Goal: Entertainment & Leisure: Consume media (video, audio)

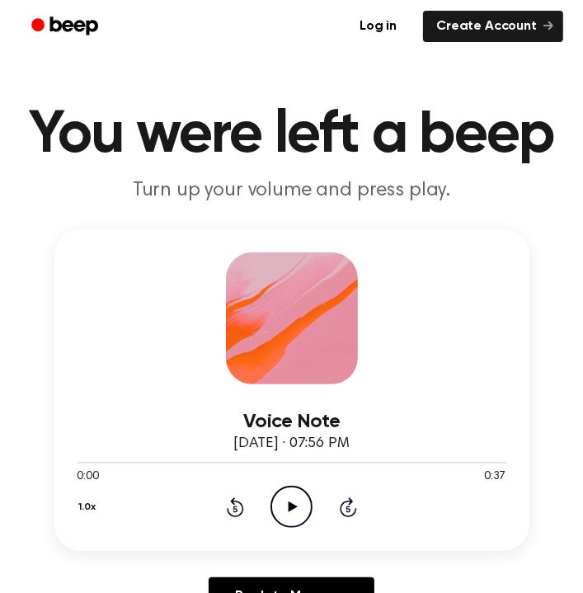
click at [285, 511] on icon "Play Audio" at bounding box center [292, 507] width 42 height 42
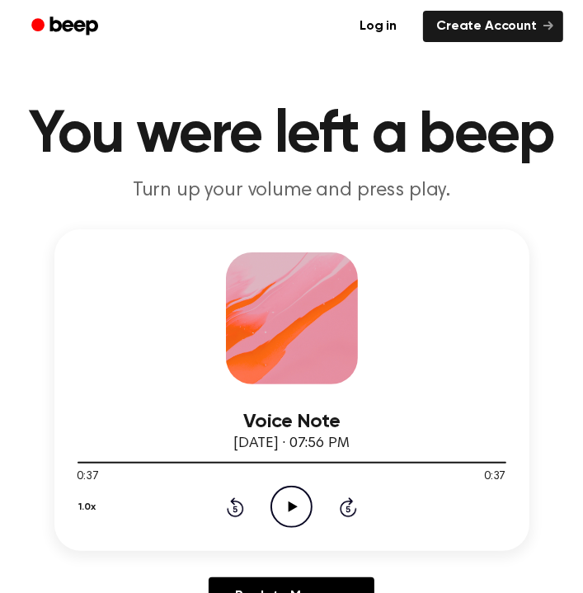
click at [233, 518] on div "1.0x Rewind 5 seconds Play Audio Skip 5 seconds" at bounding box center [292, 507] width 429 height 42
click at [237, 507] on icon "Rewind 5 seconds" at bounding box center [235, 507] width 18 height 21
click at [224, 508] on div "1.0x Rewind 5 seconds Play Audio Skip 5 seconds" at bounding box center [292, 507] width 429 height 42
click at [235, 504] on icon at bounding box center [235, 507] width 17 height 20
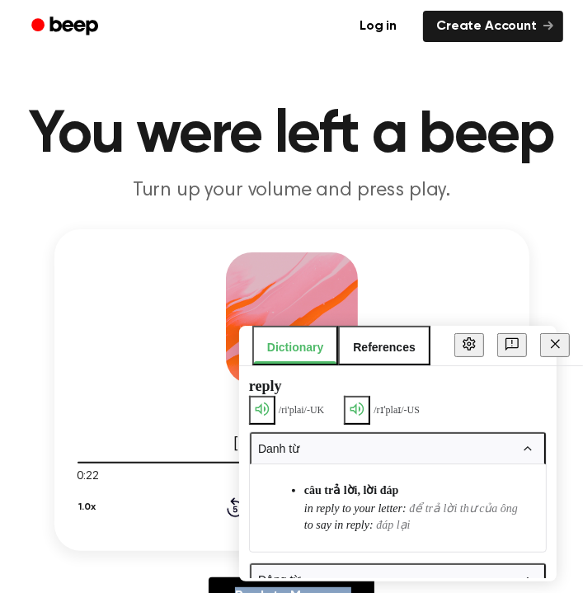
click at [235, 504] on icon at bounding box center [235, 507] width 17 height 20
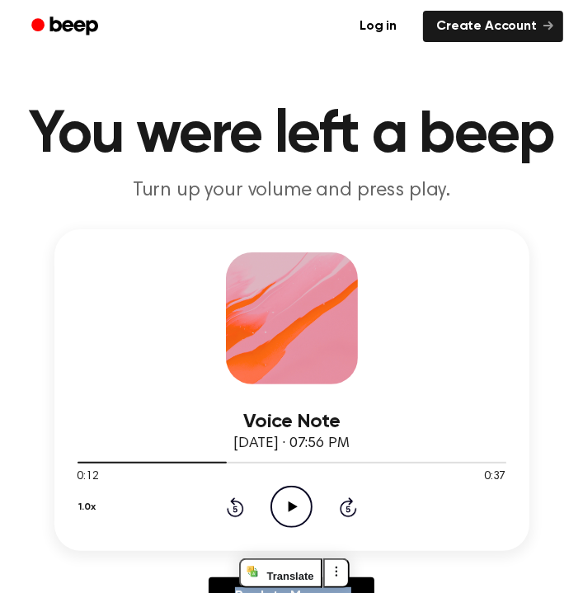
click at [235, 504] on icon at bounding box center [235, 507] width 17 height 20
click at [301, 502] on icon "Play Audio" at bounding box center [292, 507] width 42 height 42
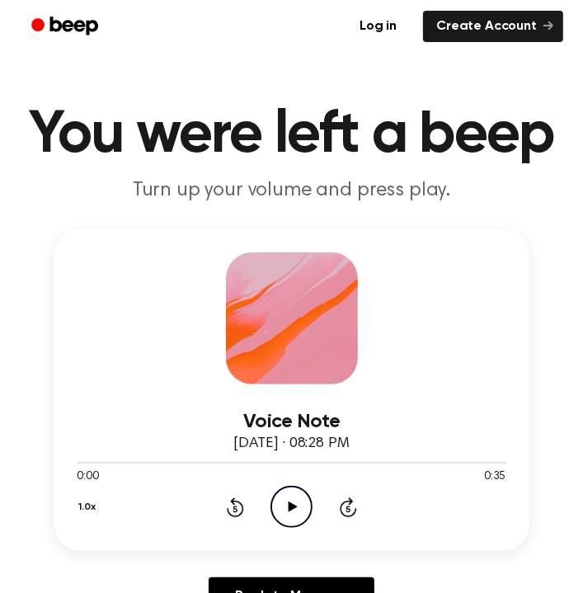
click at [280, 501] on icon "Play Audio" at bounding box center [292, 507] width 42 height 42
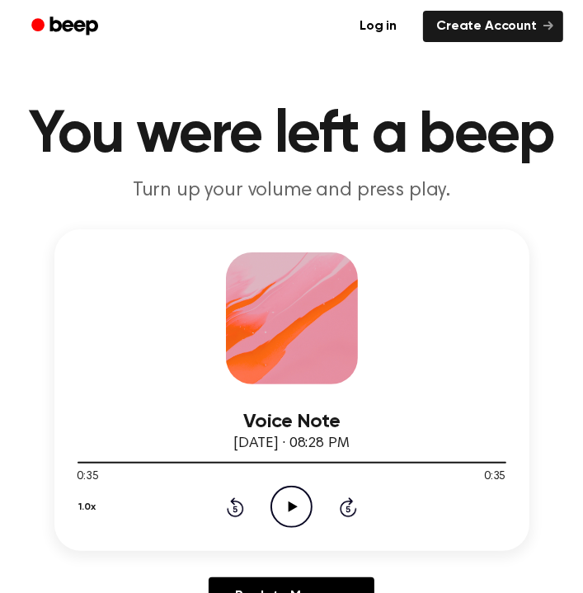
click at [29, 296] on div "Voice Note August 15, 2025 · 08:28 PM 0:35 0:35 Your browser does not support t…" at bounding box center [292, 428] width 544 height 399
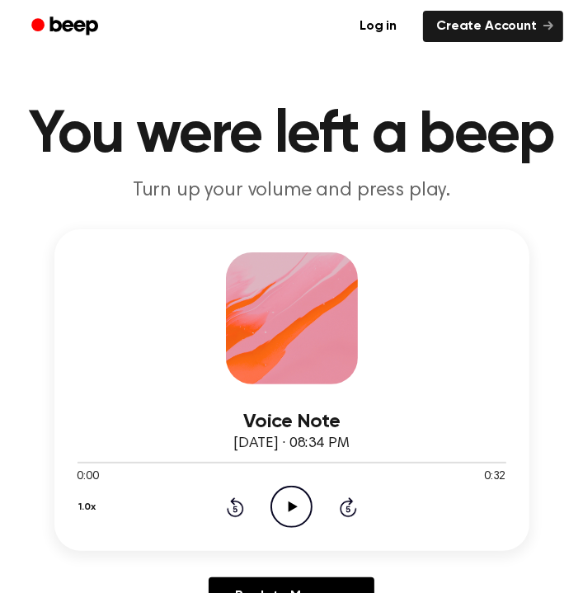
click at [283, 506] on icon "Play Audio" at bounding box center [292, 507] width 42 height 42
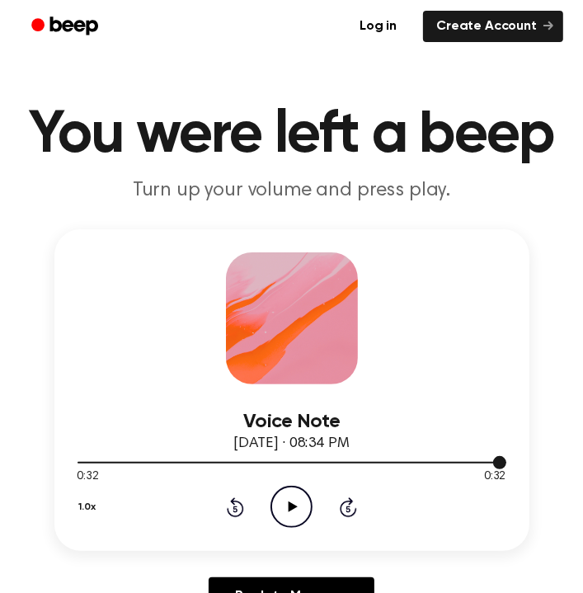
click at [319, 466] on div at bounding box center [292, 461] width 429 height 13
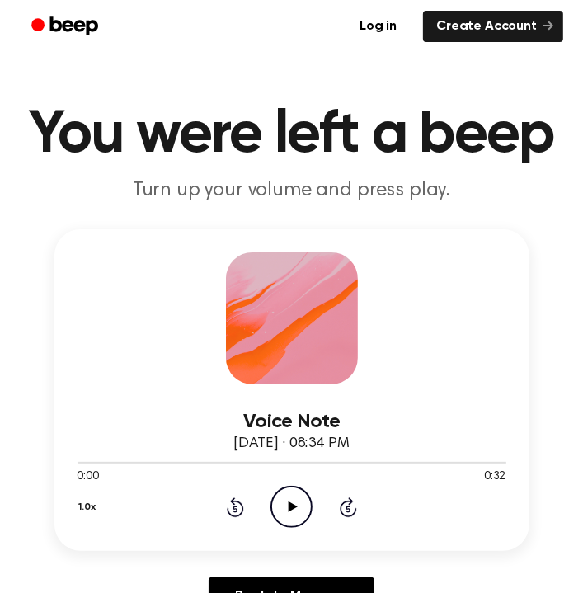
click at [292, 504] on icon at bounding box center [293, 507] width 9 height 11
click at [293, 464] on div at bounding box center [292, 461] width 429 height 13
click at [291, 462] on div at bounding box center [292, 463] width 429 height 2
click at [356, 511] on icon at bounding box center [348, 507] width 17 height 20
click at [296, 497] on icon "Pause Audio" at bounding box center [292, 507] width 42 height 42
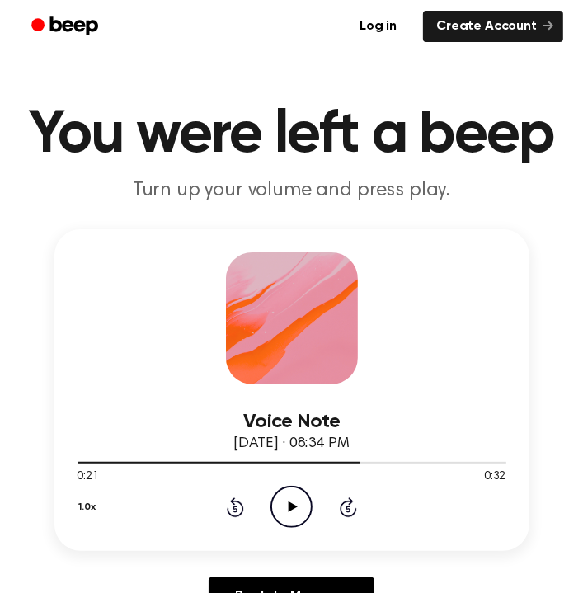
click at [285, 514] on icon "Play Audio" at bounding box center [292, 507] width 42 height 42
click at [288, 497] on icon "Play Audio" at bounding box center [292, 507] width 42 height 42
click at [243, 505] on icon at bounding box center [235, 507] width 17 height 20
click at [239, 503] on icon at bounding box center [235, 507] width 17 height 20
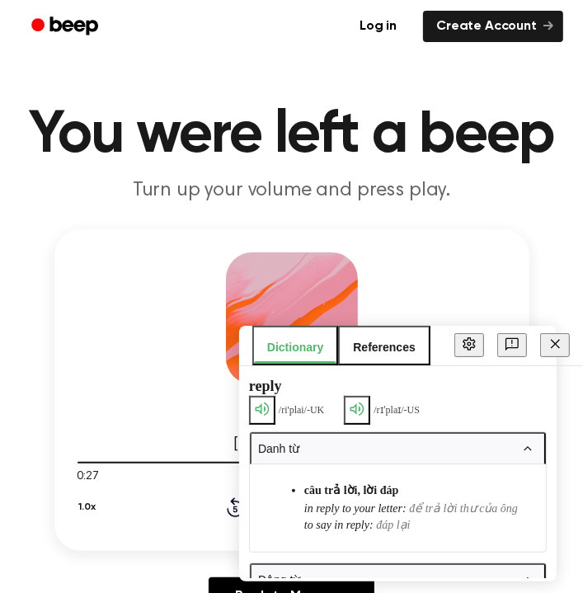
click at [234, 505] on icon at bounding box center [235, 507] width 17 height 20
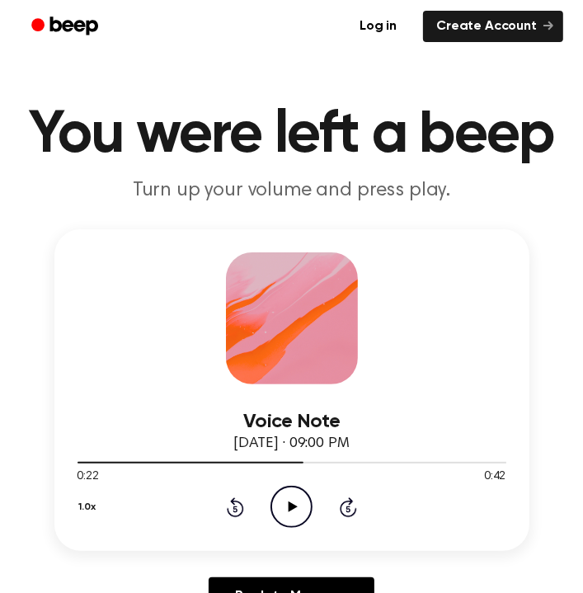
click at [234, 505] on icon at bounding box center [235, 507] width 17 height 20
click at [233, 505] on icon at bounding box center [235, 507] width 17 height 20
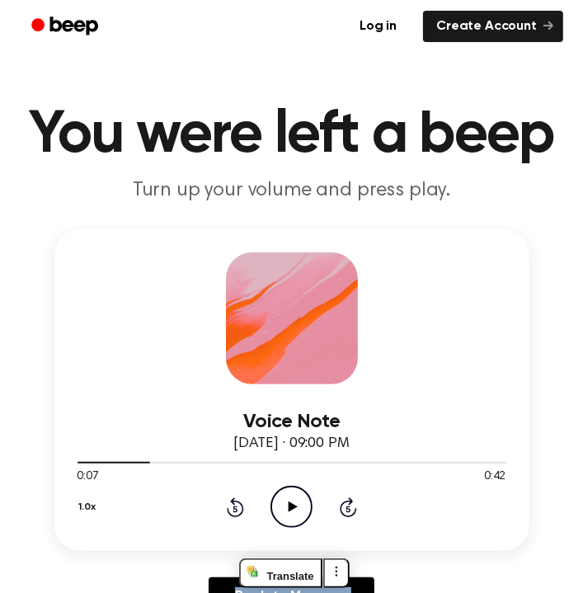
click at [233, 505] on icon at bounding box center [235, 507] width 17 height 20
click at [308, 510] on icon "Play Audio" at bounding box center [292, 507] width 42 height 42
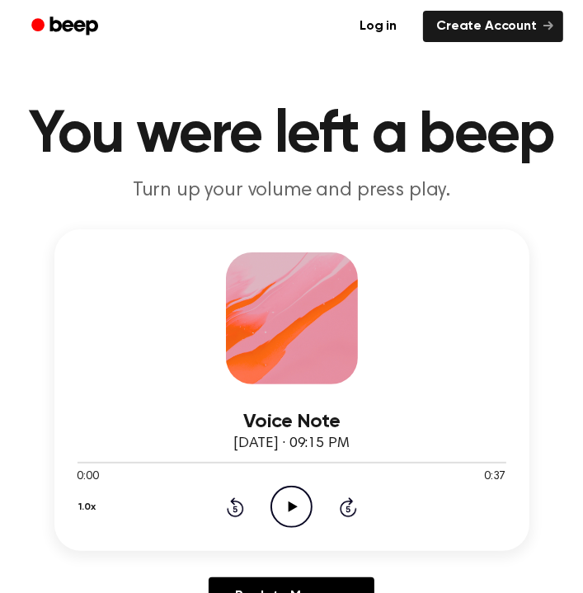
click at [286, 502] on icon "Play Audio" at bounding box center [292, 507] width 42 height 42
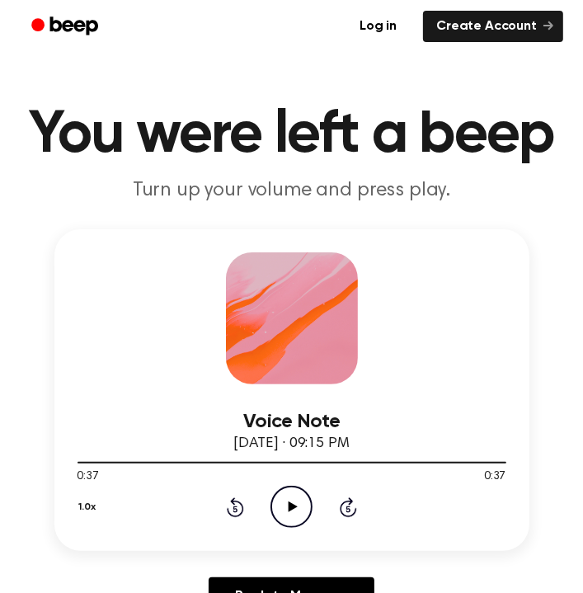
click at [234, 508] on icon at bounding box center [235, 509] width 4 height 7
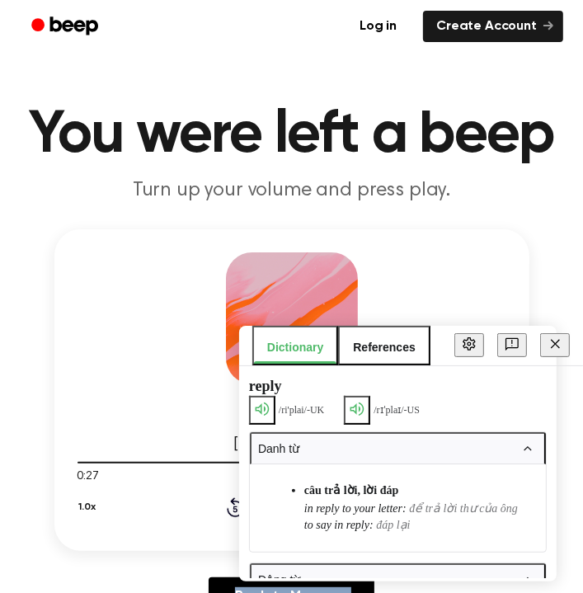
click at [234, 508] on icon at bounding box center [235, 509] width 4 height 7
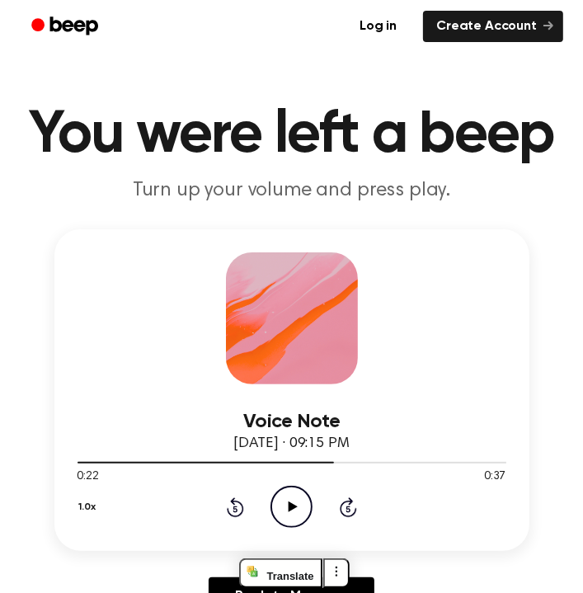
click at [290, 501] on icon "Play Audio" at bounding box center [292, 507] width 42 height 42
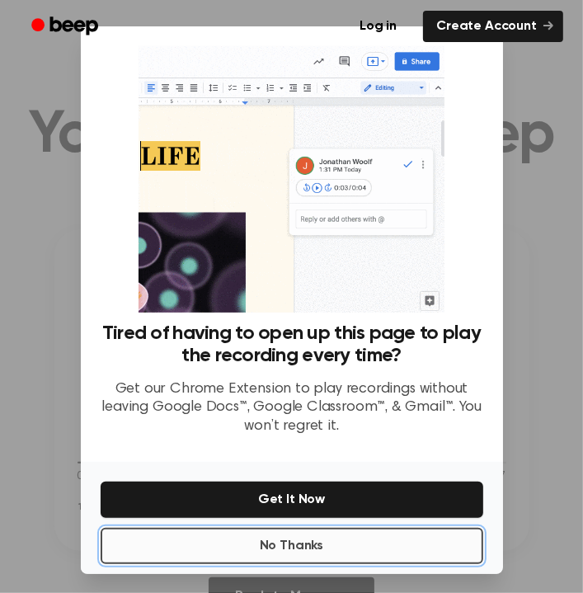
click at [296, 541] on button "No Thanks" at bounding box center [292, 546] width 383 height 36
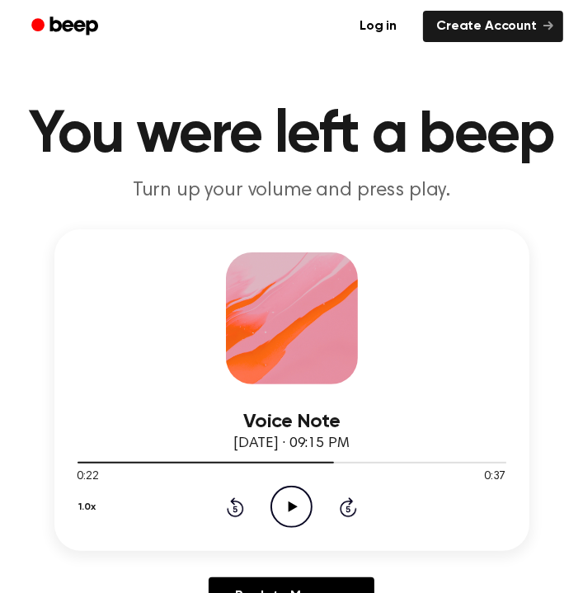
click at [303, 511] on icon "Play Audio" at bounding box center [292, 507] width 42 height 42
click at [237, 501] on icon at bounding box center [235, 507] width 17 height 20
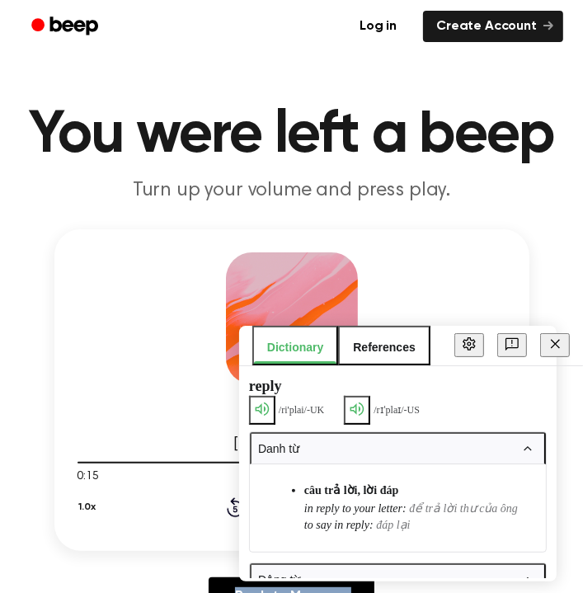
click at [237, 501] on icon at bounding box center [235, 507] width 17 height 20
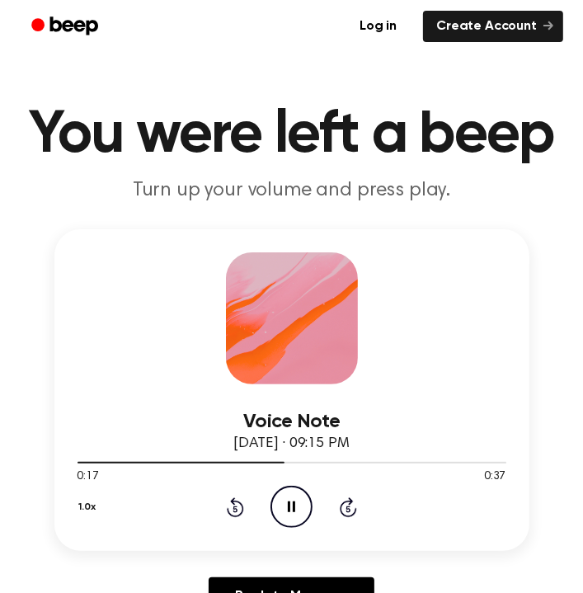
click at [290, 510] on icon "Pause Audio" at bounding box center [292, 507] width 42 height 42
click at [237, 506] on icon "Rewind 5 seconds" at bounding box center [235, 507] width 18 height 21
click at [286, 489] on icon "Play Audio" at bounding box center [292, 507] width 42 height 42
click at [294, 506] on icon at bounding box center [293, 507] width 9 height 11
click at [106, 462] on div at bounding box center [284, 463] width 412 height 2
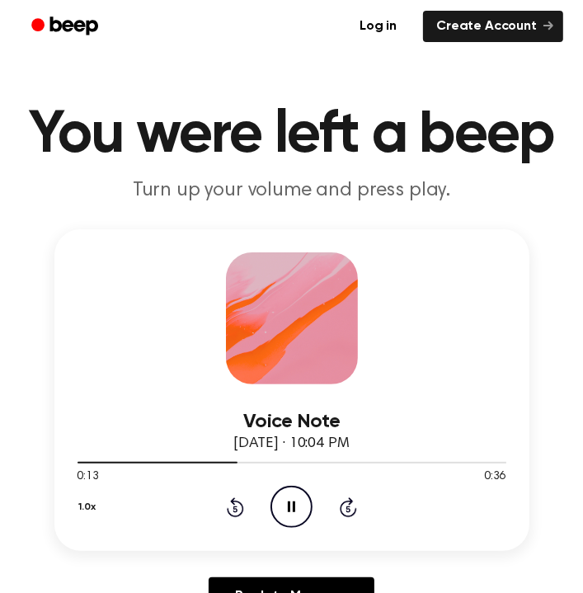
click at [290, 500] on icon "Pause Audio" at bounding box center [292, 507] width 42 height 42
click at [294, 516] on icon "Play Audio" at bounding box center [292, 507] width 42 height 42
click at [281, 501] on icon "Pause Audio" at bounding box center [292, 507] width 42 height 42
click at [294, 508] on icon at bounding box center [293, 507] width 9 height 11
click at [227, 503] on icon "Rewind 5 seconds" at bounding box center [235, 507] width 18 height 21
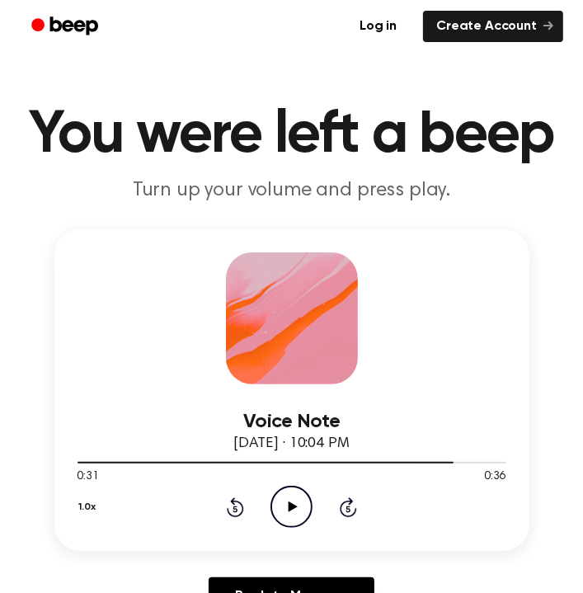
click at [346, 511] on icon at bounding box center [348, 509] width 4 height 7
click at [88, 461] on div at bounding box center [292, 461] width 429 height 13
drag, startPoint x: 282, startPoint y: 491, endPoint x: 296, endPoint y: 496, distance: 14.9
click at [296, 496] on icon "Play Audio" at bounding box center [292, 507] width 42 height 42
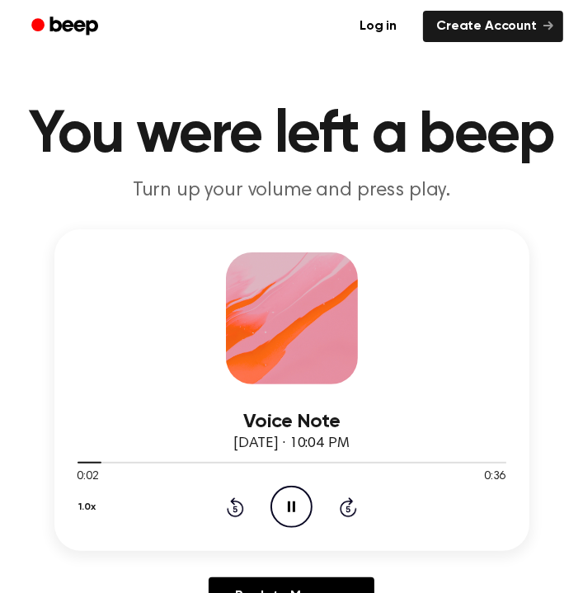
click at [288, 497] on icon "Pause Audio" at bounding box center [292, 507] width 42 height 42
click at [293, 503] on icon "Play Audio" at bounding box center [292, 507] width 42 height 42
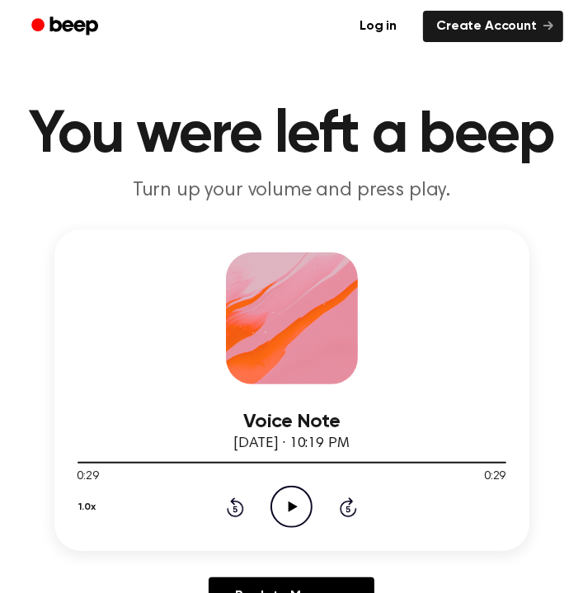
click at [296, 511] on icon "Play Audio" at bounding box center [292, 507] width 42 height 42
click at [238, 507] on icon "Rewind 5 seconds" at bounding box center [235, 507] width 18 height 21
click at [286, 506] on icon "Play Audio" at bounding box center [292, 507] width 42 height 42
click at [238, 508] on icon "Rewind 5 seconds" at bounding box center [235, 507] width 18 height 21
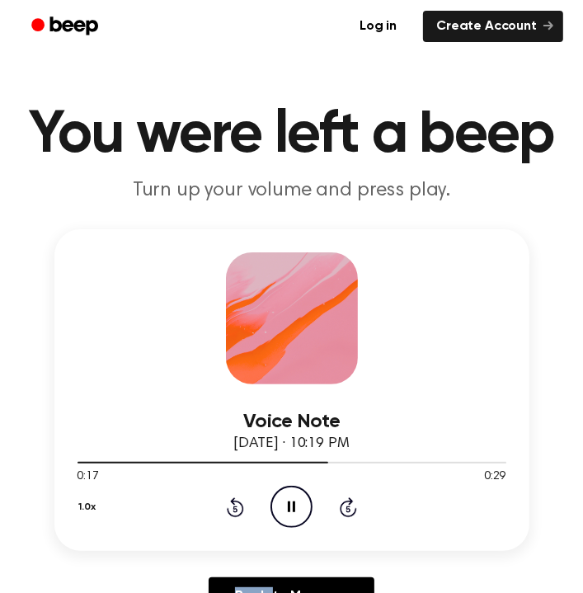
click at [238, 508] on icon "Rewind 5 seconds" at bounding box center [235, 507] width 18 height 21
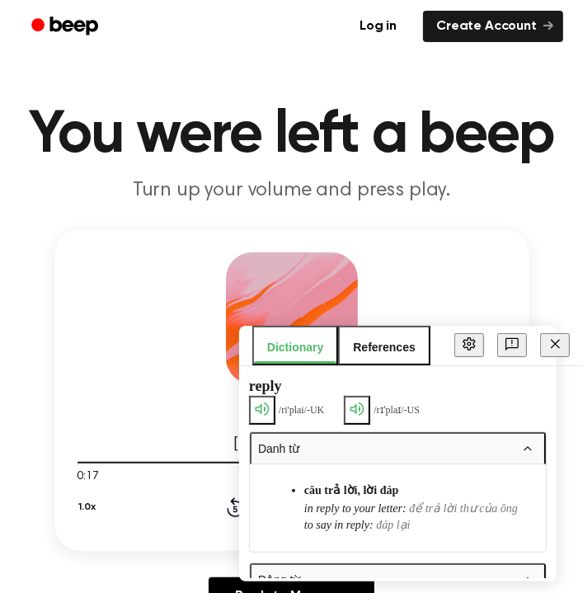
click at [239, 508] on div "reply /[PERSON_NAME]/ - UK /rɪˈplaɪ/ - US Danh từ câu trả lời, lời đáp in reply…" at bounding box center [398, 472] width 318 height 212
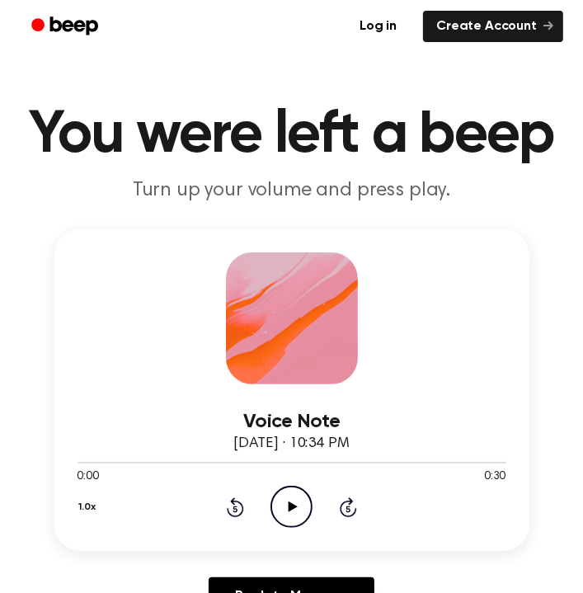
click at [291, 512] on icon "Play Audio" at bounding box center [292, 507] width 42 height 42
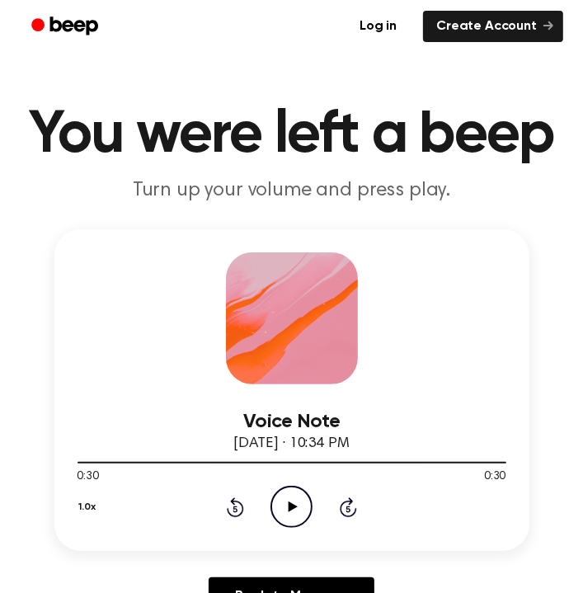
click at [280, 501] on icon "Play Audio" at bounding box center [292, 507] width 42 height 42
click at [302, 507] on icon "Play Audio" at bounding box center [292, 507] width 42 height 42
